Goal: Check status: Check status

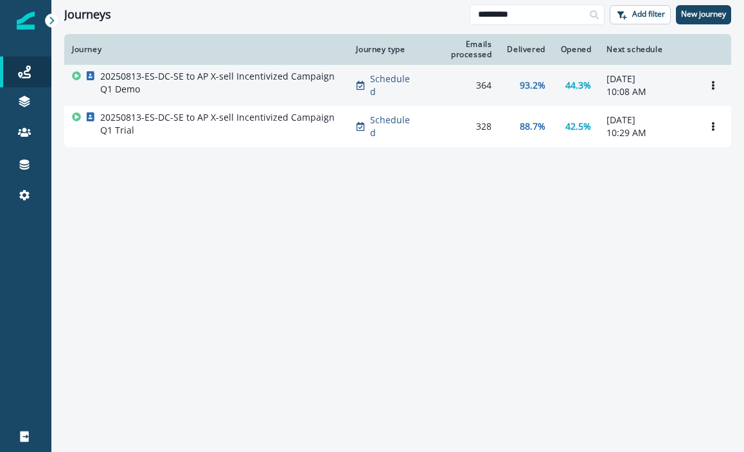
type input "*********"
click at [199, 92] on p "20250813-ES-DC-SE to AP X-sell Incentivized Campaign Q1 Demo" at bounding box center [220, 83] width 240 height 26
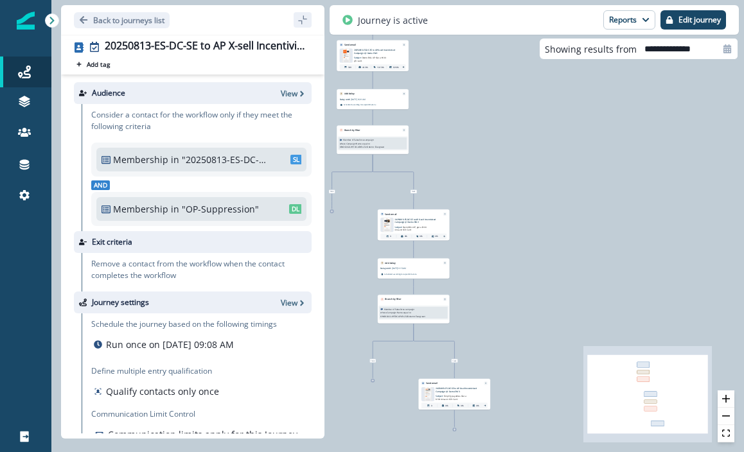
click at [713, 47] on input "**********" at bounding box center [686, 49] width 101 height 21
select select "*"
select select "****"
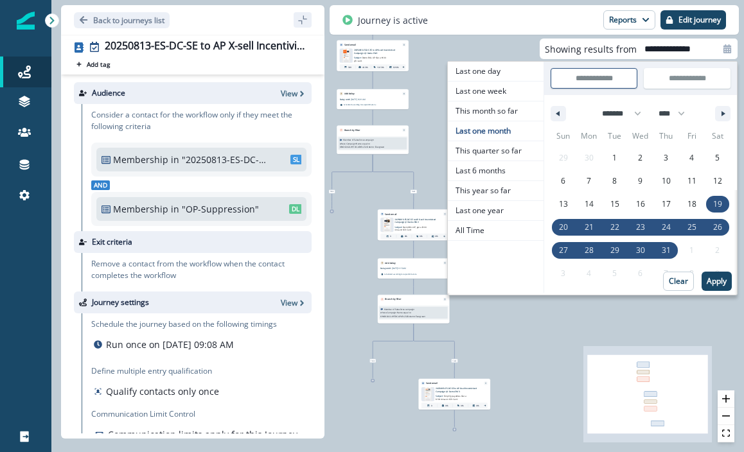
click at [534, 22] on div "Journey is active Reports Email Report Journey Member Report Edit journey" at bounding box center [533, 20] width 409 height 30
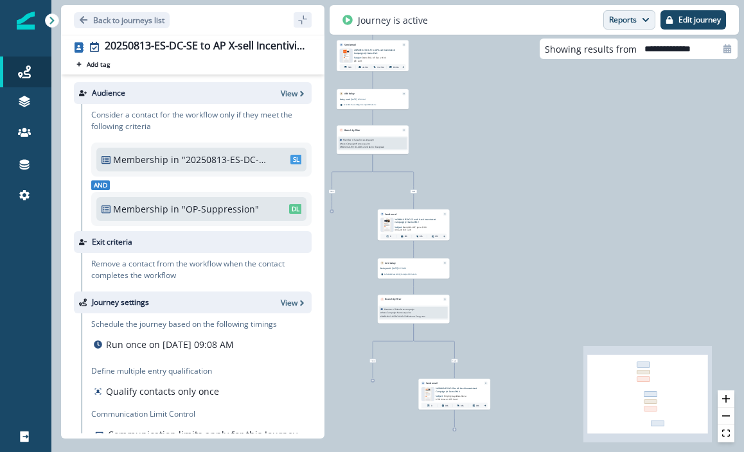
click at [613, 26] on button "Reports" at bounding box center [629, 19] width 52 height 19
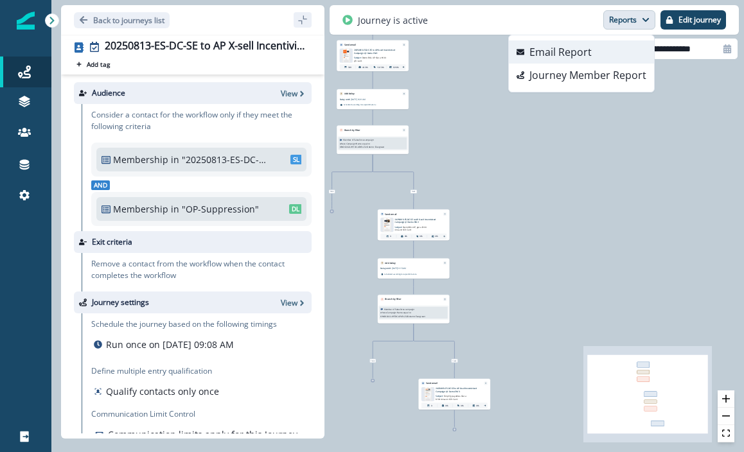
click at [579, 49] on p "Email Report" at bounding box center [560, 51] width 62 height 15
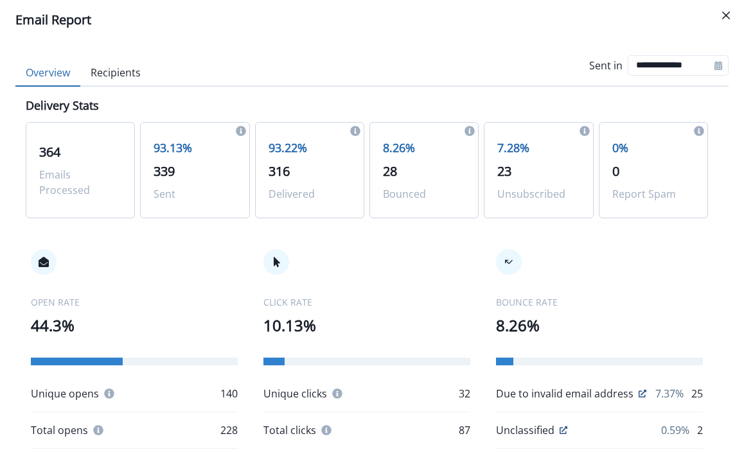
click at [134, 70] on button "Recipients" at bounding box center [115, 73] width 71 height 27
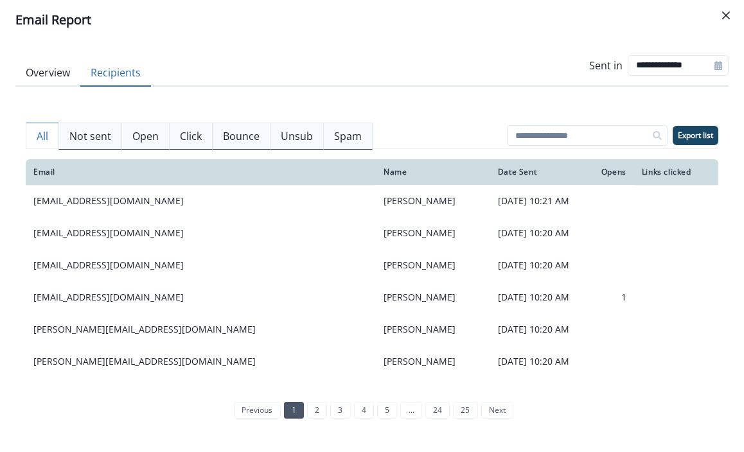
click at [91, 129] on p "Not sent" at bounding box center [90, 135] width 42 height 15
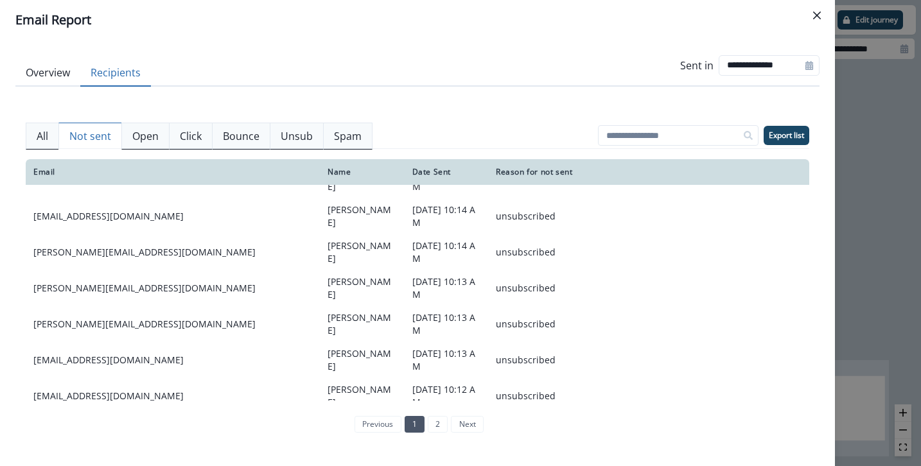
scroll to position [266, 0]
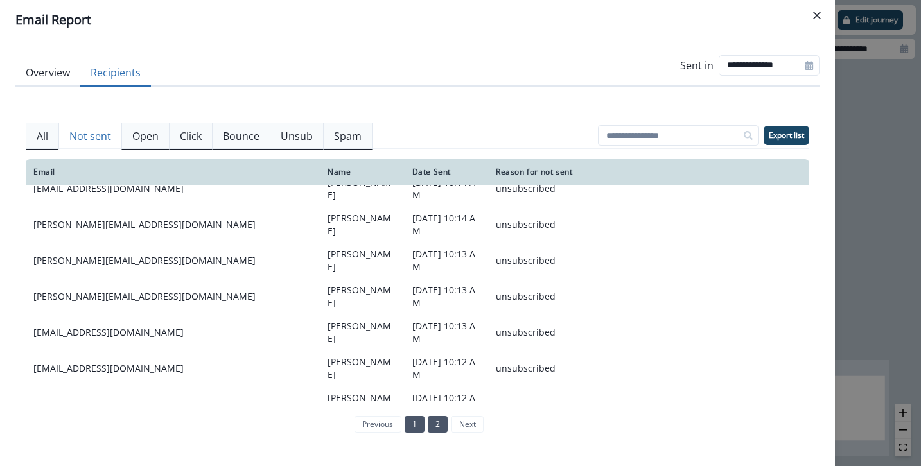
click at [433, 421] on link "2" at bounding box center [438, 424] width 20 height 17
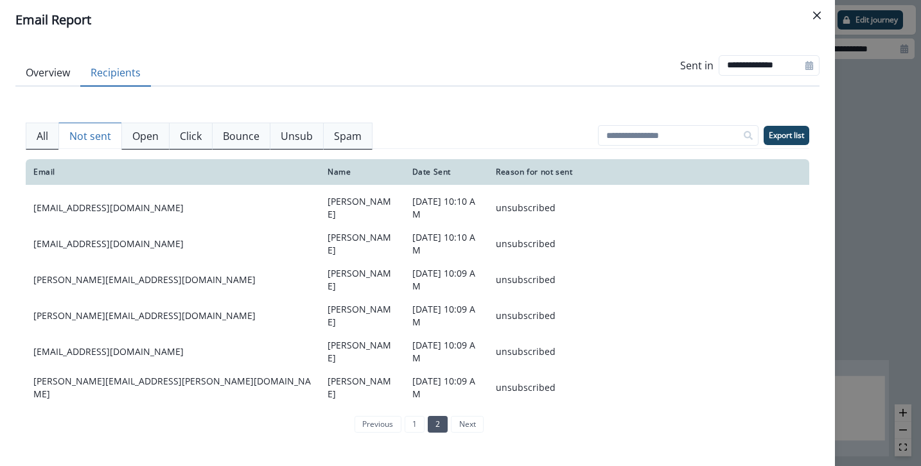
scroll to position [0, 0]
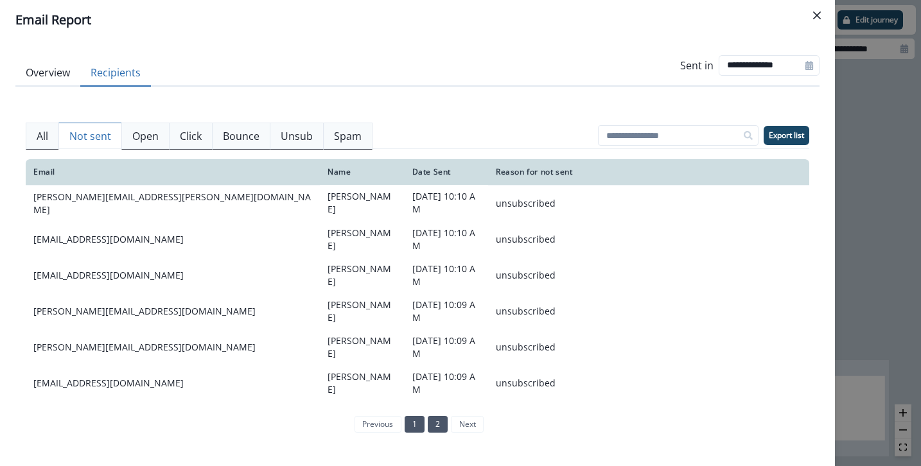
click at [412, 424] on link "1" at bounding box center [415, 424] width 20 height 17
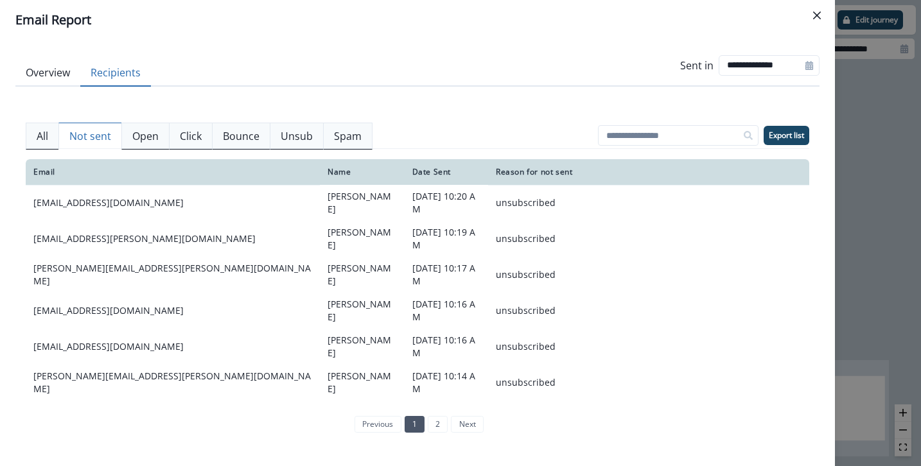
click at [247, 133] on p "Bounce" at bounding box center [241, 135] width 37 height 15
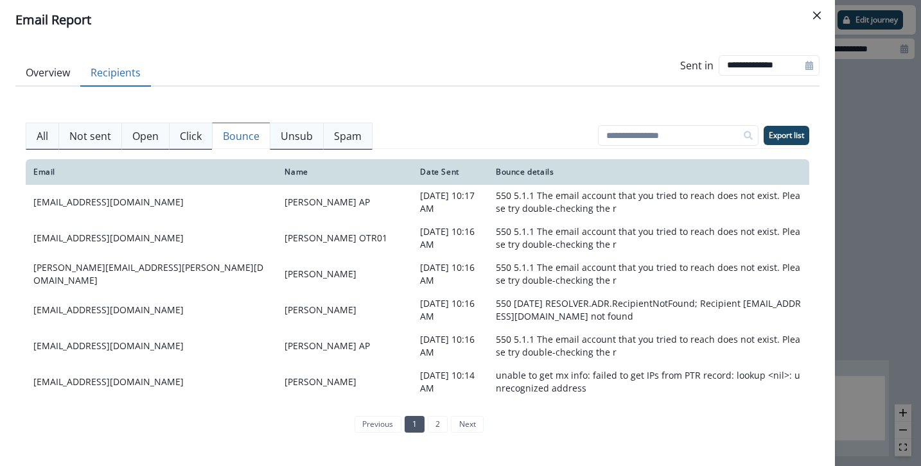
scroll to position [333, 0]
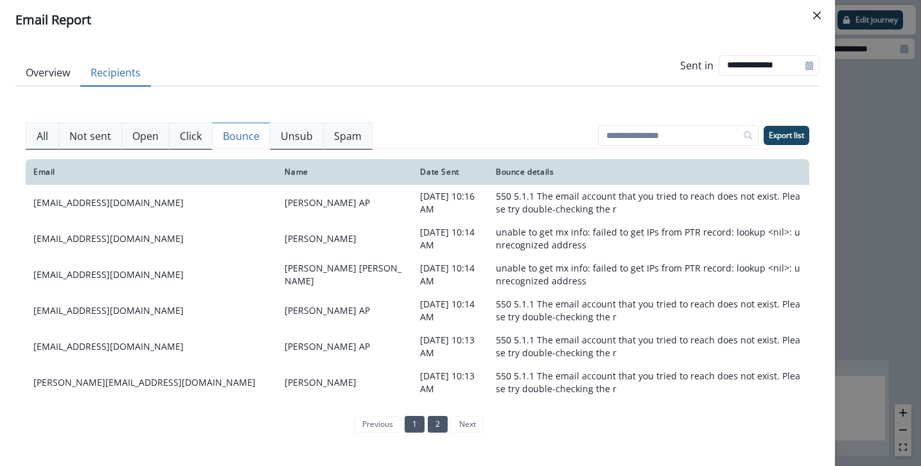
click at [443, 419] on link "2" at bounding box center [438, 424] width 20 height 17
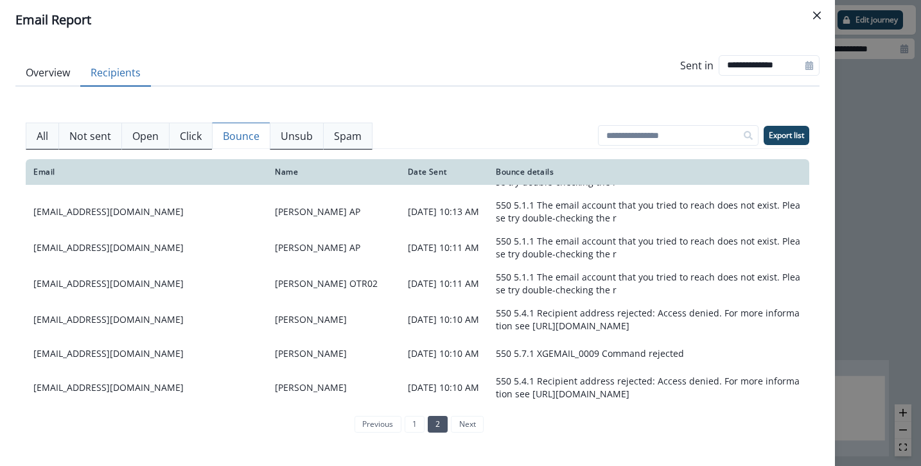
scroll to position [0, 0]
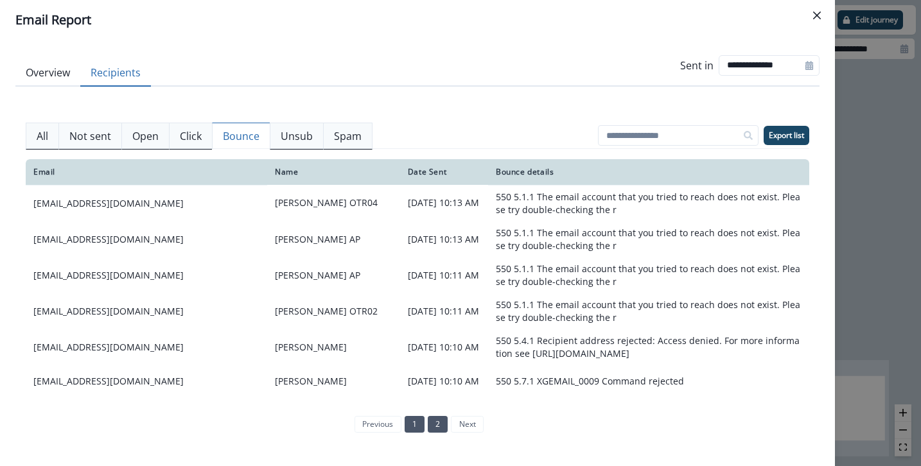
click at [415, 419] on link "1" at bounding box center [415, 424] width 20 height 17
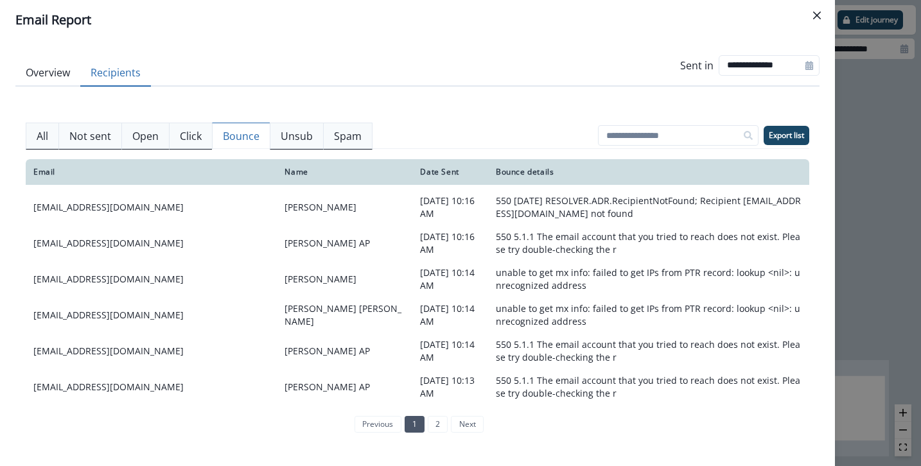
scroll to position [333, 0]
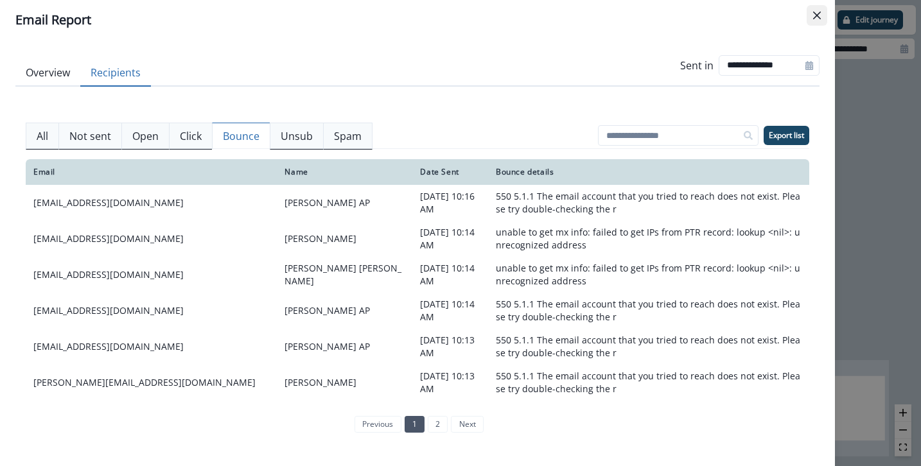
click at [743, 13] on icon "Close" at bounding box center [817, 16] width 8 height 8
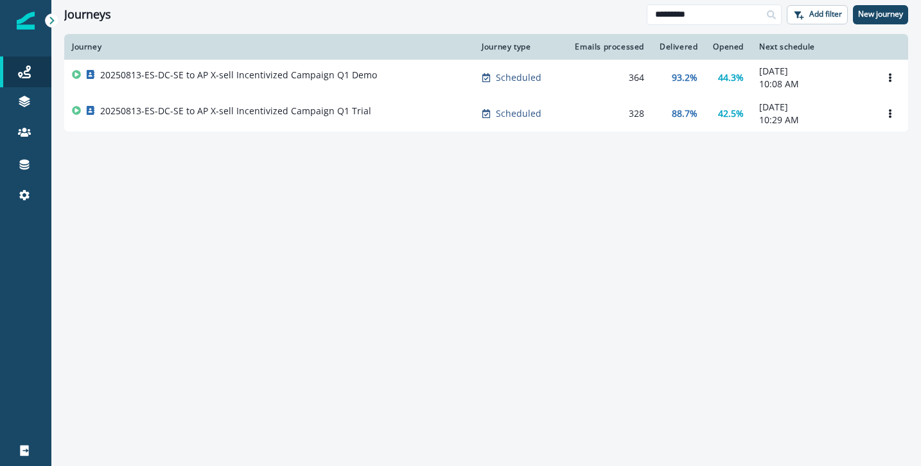
click at [237, 112] on p "20250813-ES-DC-SE to AP X-sell Incentivized Campaign Q1 Trial" at bounding box center [235, 111] width 271 height 13
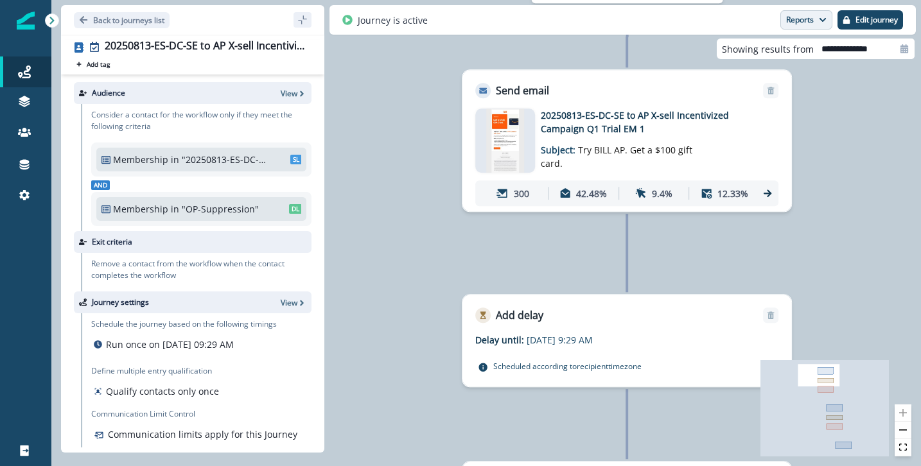
click at [743, 13] on button "Reports" at bounding box center [806, 19] width 52 height 19
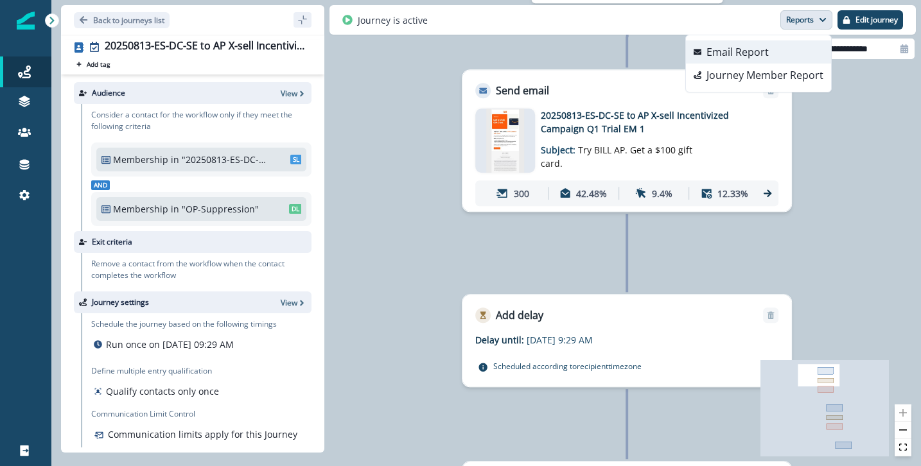
click at [743, 57] on p "Email Report" at bounding box center [737, 51] width 62 height 15
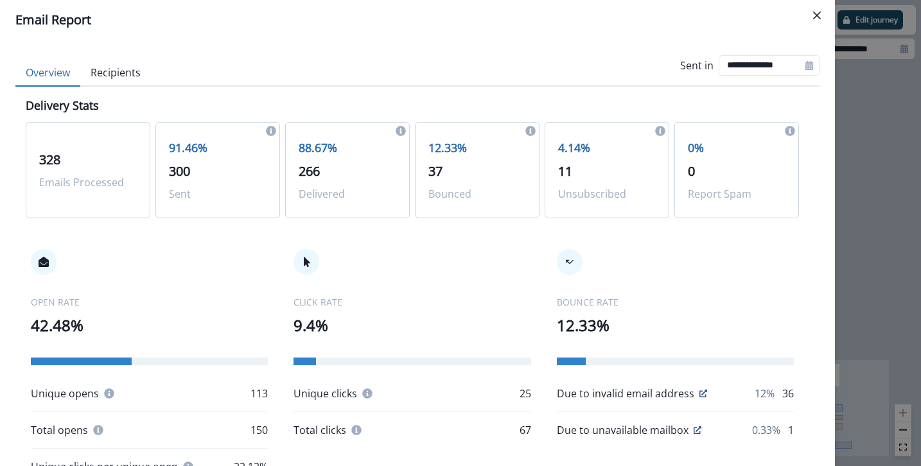
click at [131, 74] on button "Recipients" at bounding box center [115, 73] width 71 height 27
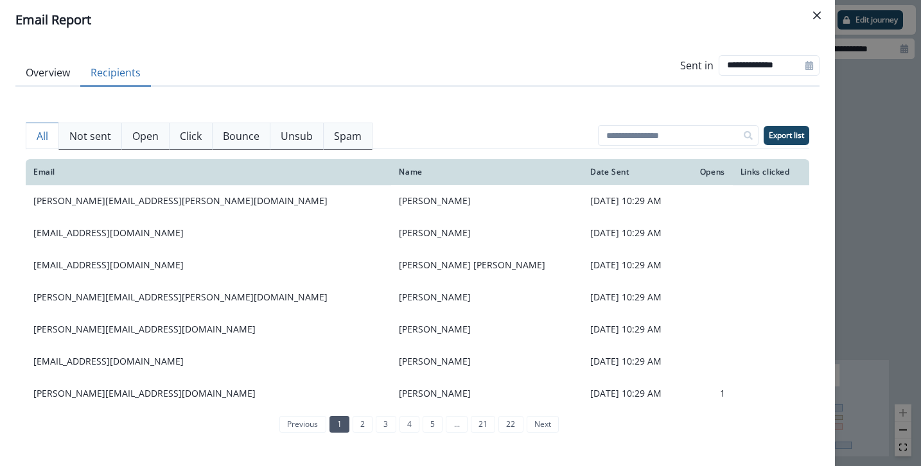
click at [87, 141] on p "Not sent" at bounding box center [90, 135] width 42 height 15
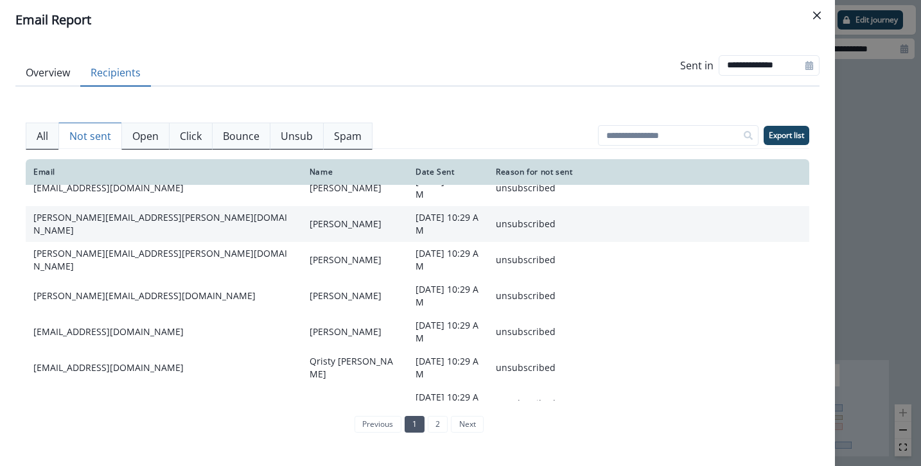
scroll to position [164, 0]
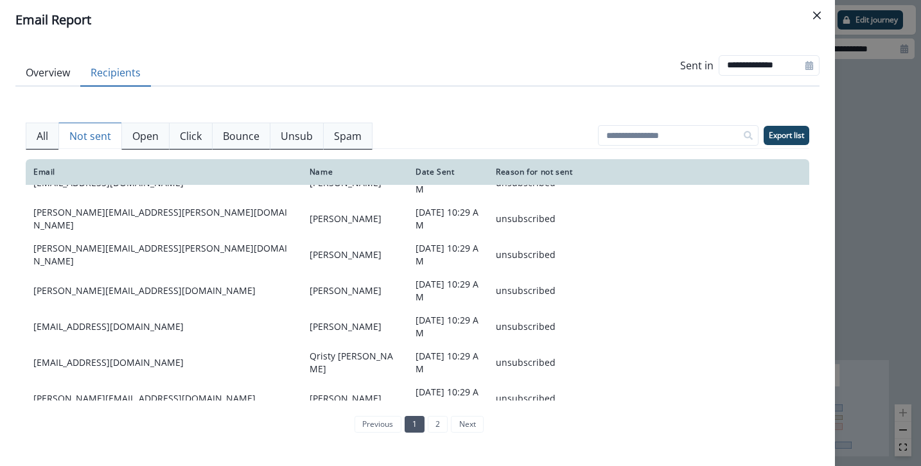
click at [433, 415] on div "previous 1 2 next" at bounding box center [417, 424] width 143 height 27
click at [435, 421] on link "2" at bounding box center [438, 424] width 20 height 17
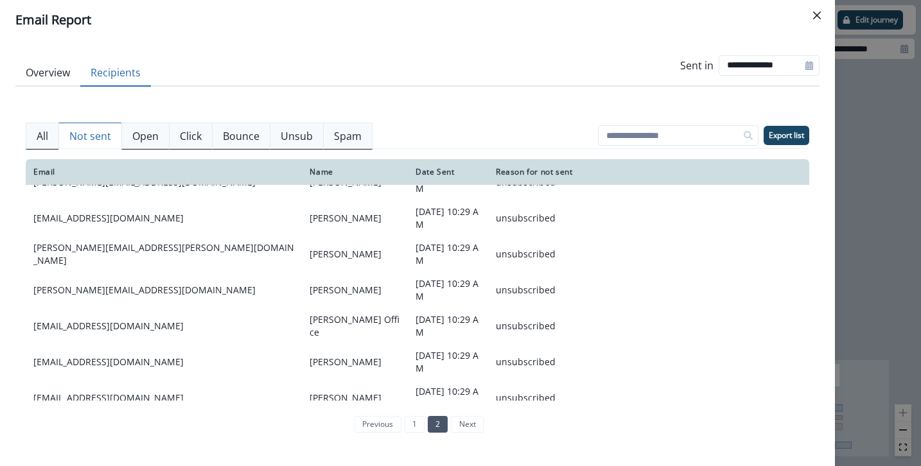
scroll to position [219, 0]
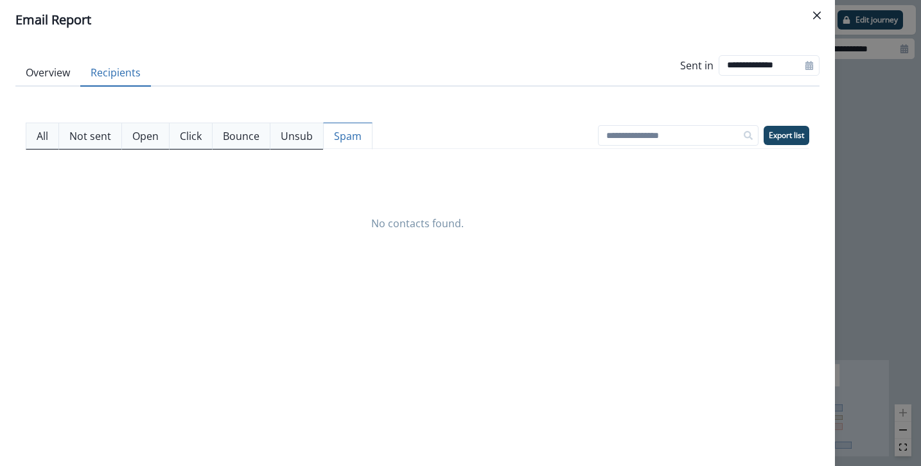
click at [330, 138] on button "Spam" at bounding box center [347, 136] width 49 height 27
click at [296, 135] on p "Unsub" at bounding box center [297, 135] width 32 height 15
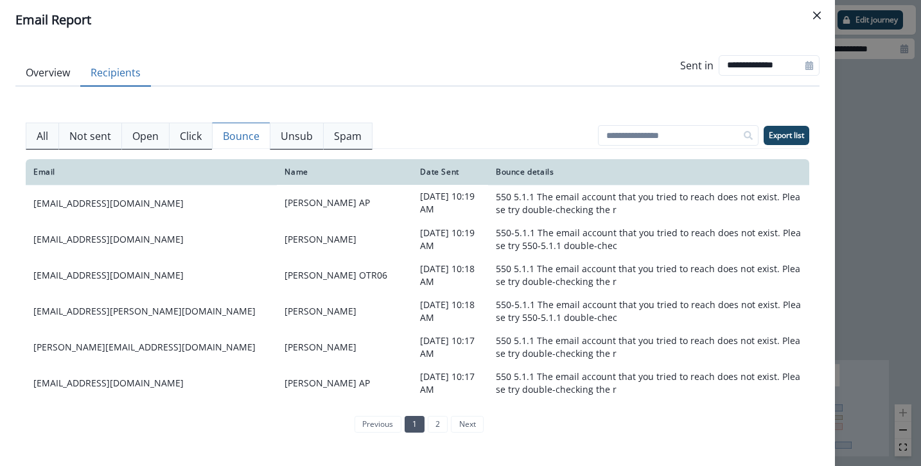
click at [250, 137] on p "Bounce" at bounding box center [241, 135] width 37 height 15
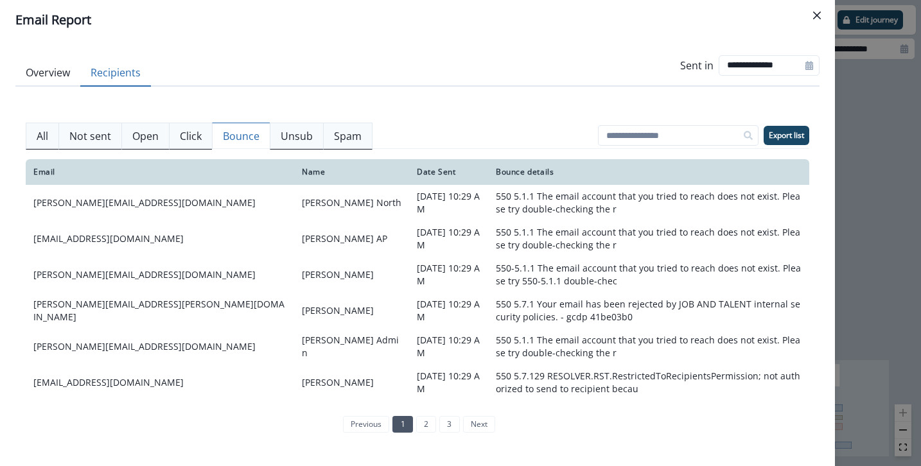
scroll to position [152, 0]
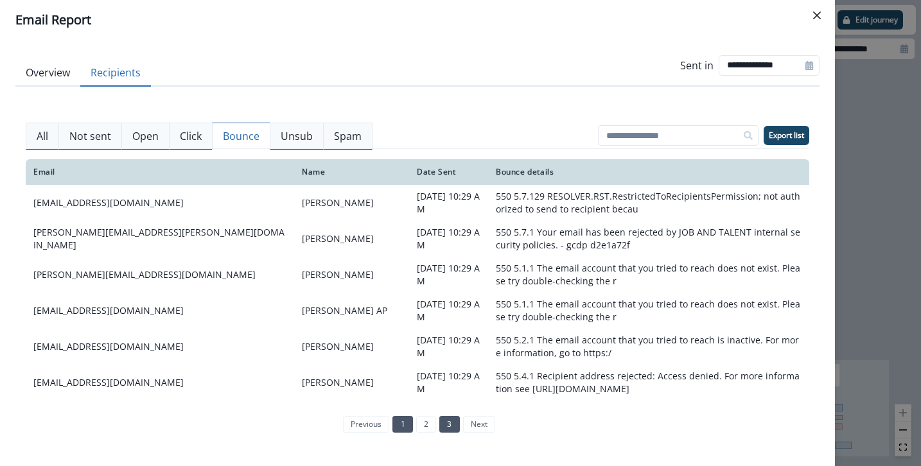
click at [448, 421] on link "3" at bounding box center [449, 424] width 20 height 17
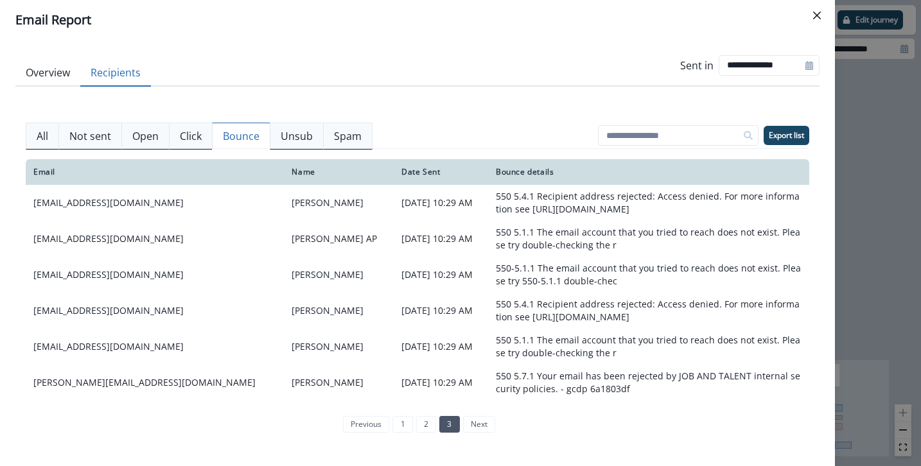
scroll to position [40, 0]
click at [433, 426] on link "2" at bounding box center [426, 424] width 20 height 17
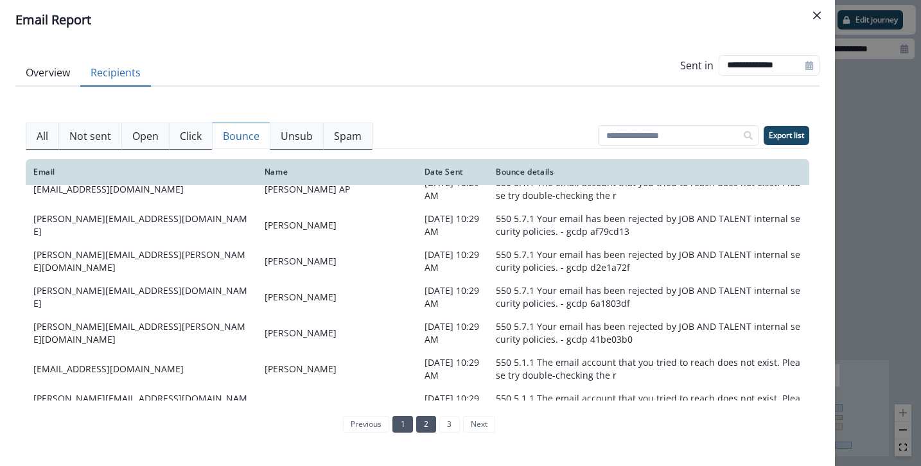
click at [401, 426] on link "1" at bounding box center [402, 424] width 20 height 17
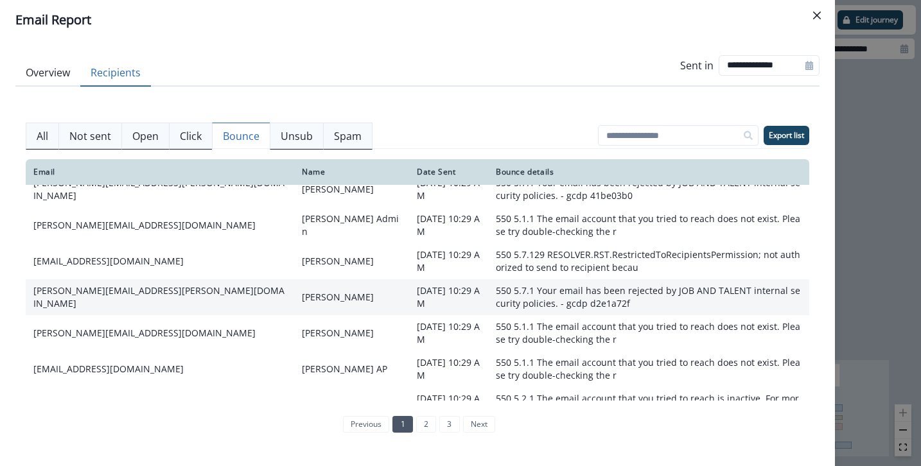
scroll to position [333, 0]
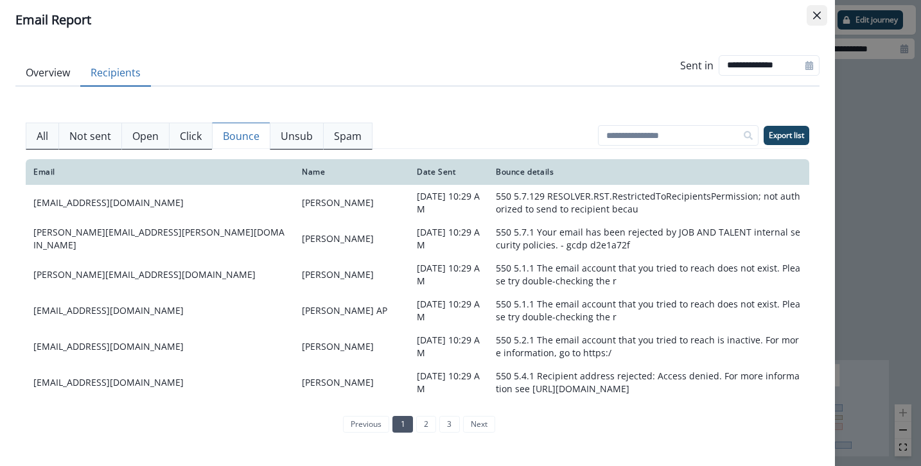
click at [743, 16] on icon "Close" at bounding box center [817, 16] width 8 height 8
